Goal: Task Accomplishment & Management: Use online tool/utility

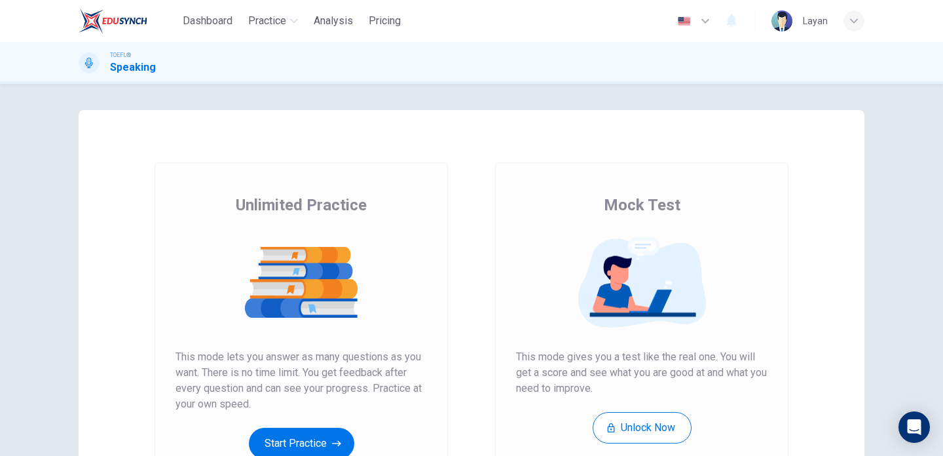
scroll to position [95, 0]
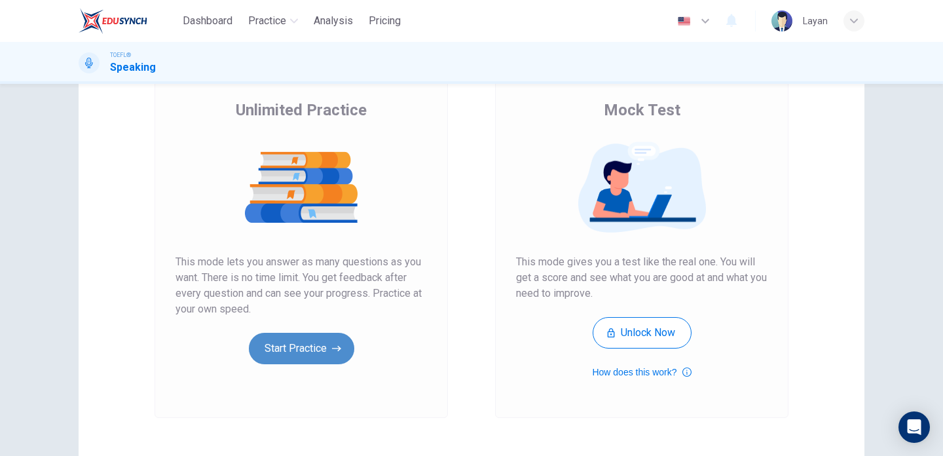
click at [292, 350] on button "Start Practice" at bounding box center [301, 348] width 105 height 31
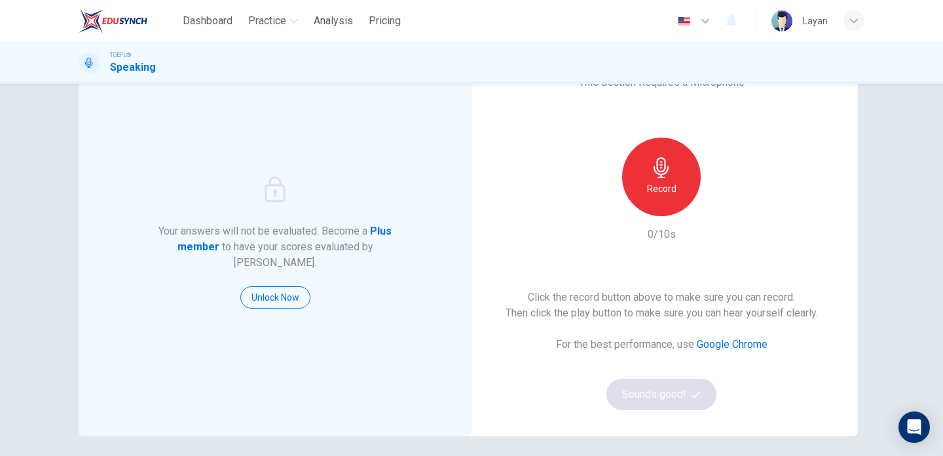
scroll to position [62, 0]
click at [672, 189] on h6 "Record" at bounding box center [661, 188] width 29 height 16
click at [646, 207] on div "Stop" at bounding box center [661, 176] width 79 height 79
click at [635, 388] on button "Sounds good!" at bounding box center [661, 393] width 110 height 31
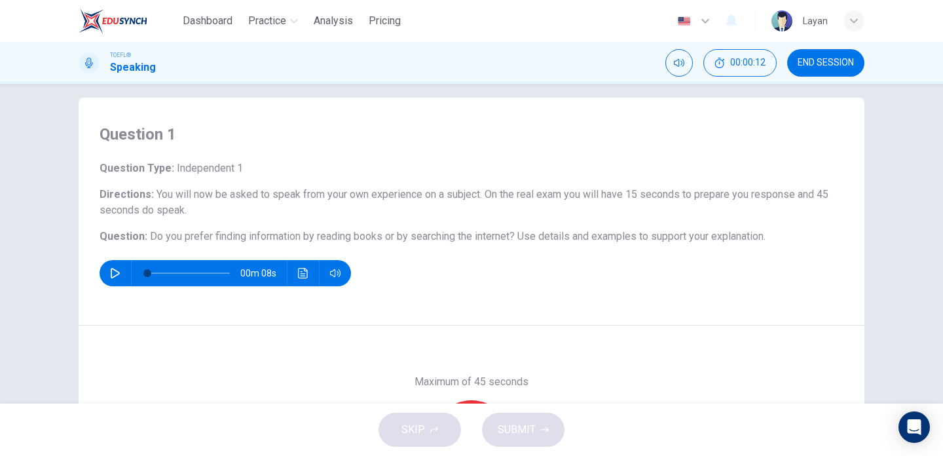
scroll to position [0, 0]
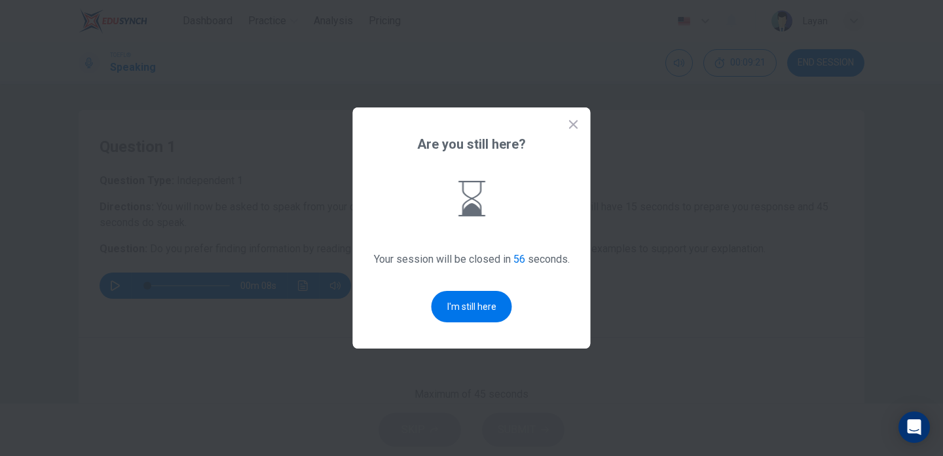
click at [571, 117] on div "Are you still here? Your session will be closed in 56 seconds. I'm still here" at bounding box center [472, 227] width 238 height 241
click at [579, 125] on div "Are you still here? Your session will be closed in 56 seconds. I'm still here" at bounding box center [472, 227] width 238 height 241
click at [576, 124] on icon at bounding box center [573, 124] width 13 height 13
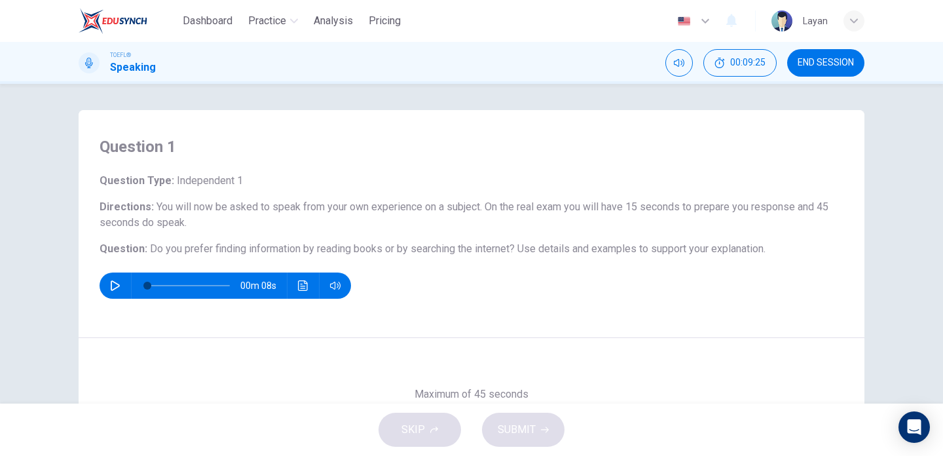
click at [821, 68] on button "END SESSION" at bounding box center [825, 62] width 77 height 27
